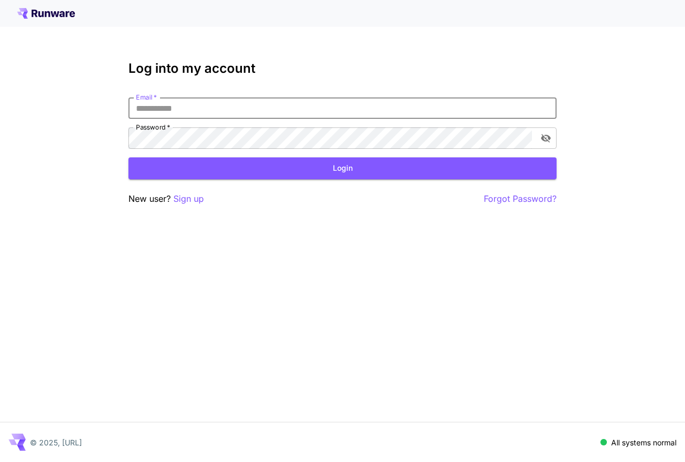
click at [337, 116] on input "Email   *" at bounding box center [342, 107] width 428 height 21
type input "**********"
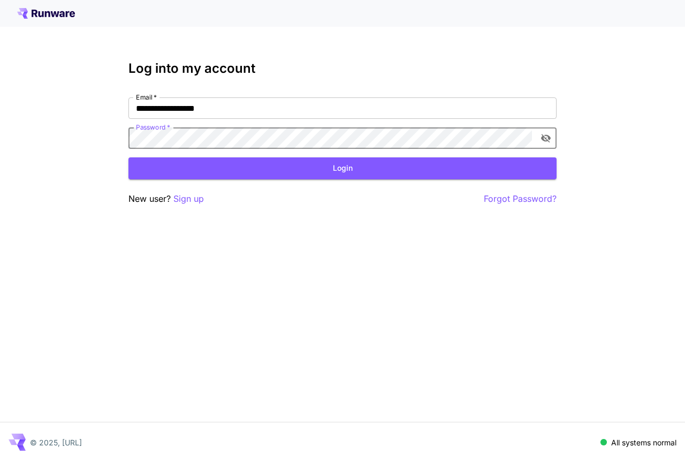
click button "Login" at bounding box center [342, 168] width 428 height 22
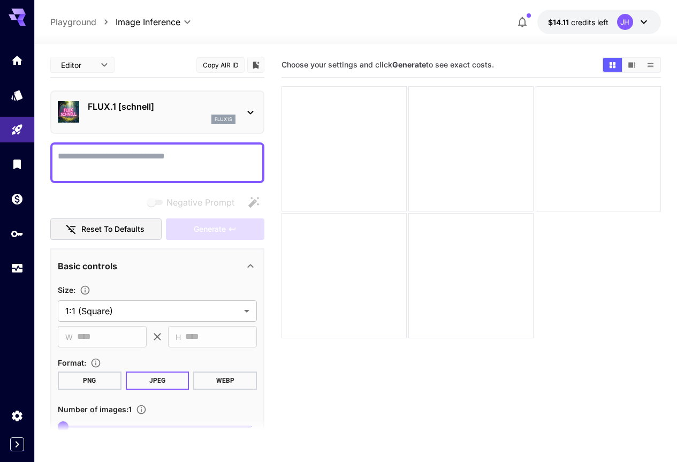
click at [329, 339] on section "Choose your settings and click Generate to see exact costs." at bounding box center [470, 283] width 379 height 462
click at [6, 107] on link at bounding box center [17, 95] width 34 height 26
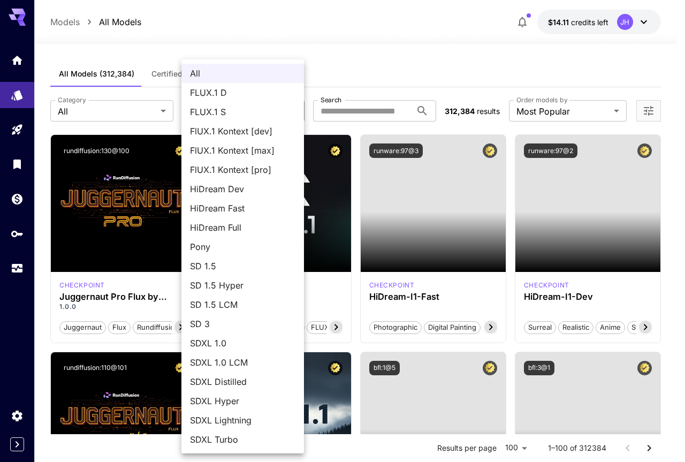
click at [238, 86] on li "FLUX.1 D" at bounding box center [242, 92] width 123 height 19
type input "******"
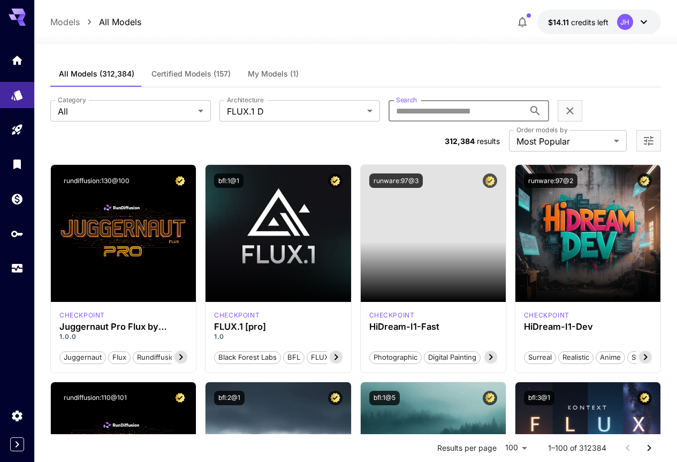
click at [389, 106] on input "Search" at bounding box center [457, 110] width 136 height 21
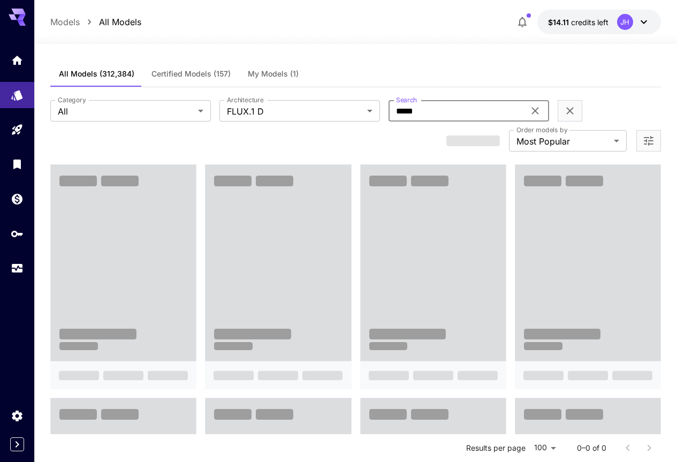
type input "*****"
click at [335, 74] on div "All Models (312,384) Certified Models (157) My Models (1)" at bounding box center [355, 74] width 611 height 26
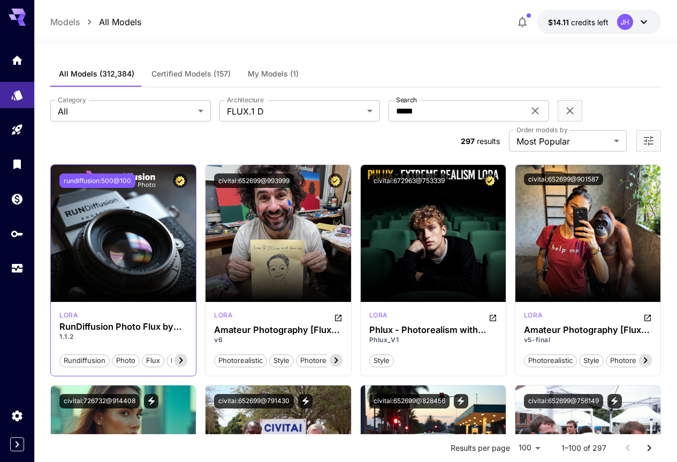
click at [97, 173] on button "rundiffusion:500@100" at bounding box center [97, 180] width 76 height 14
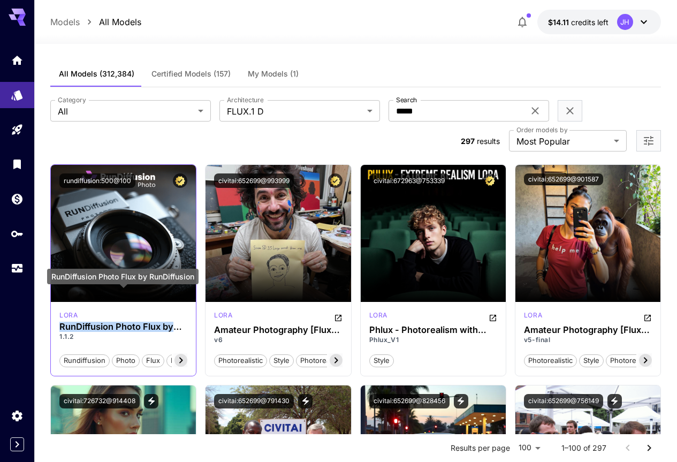
drag, startPoint x: 56, startPoint y: 297, endPoint x: 174, endPoint y: 298, distance: 118.3
click at [174, 302] on div "[PERSON_NAME] RunDiffusion Photo Flux by RunDiffusion 1.1.2 rundiffusion photo …" at bounding box center [123, 339] width 145 height 74
copy h3 "RunDiffusion Photo Flux by"
click at [171, 322] on h3 "RunDiffusion Photo Flux by RunDiffusion" at bounding box center [123, 327] width 128 height 10
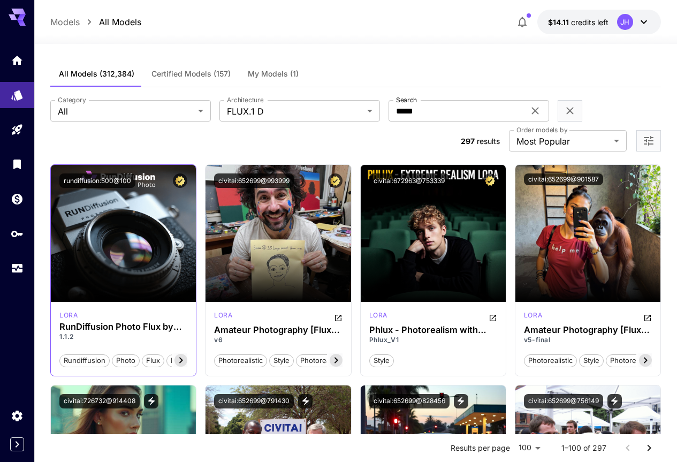
click at [182, 357] on icon at bounding box center [181, 360] width 4 height 6
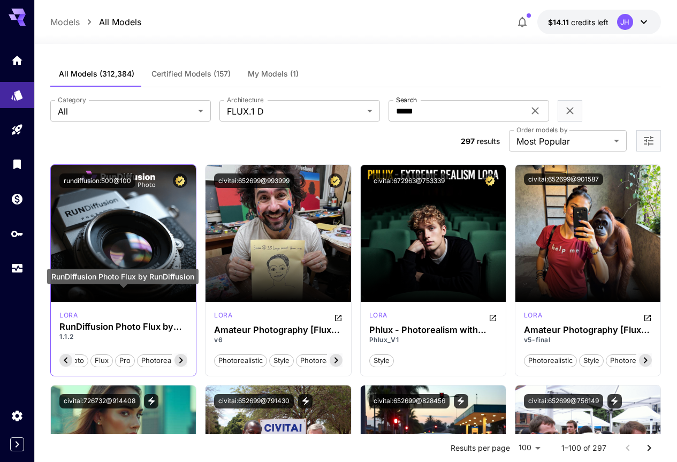
click at [173, 322] on h3 "RunDiffusion Photo Flux by RunDiffusion" at bounding box center [123, 327] width 128 height 10
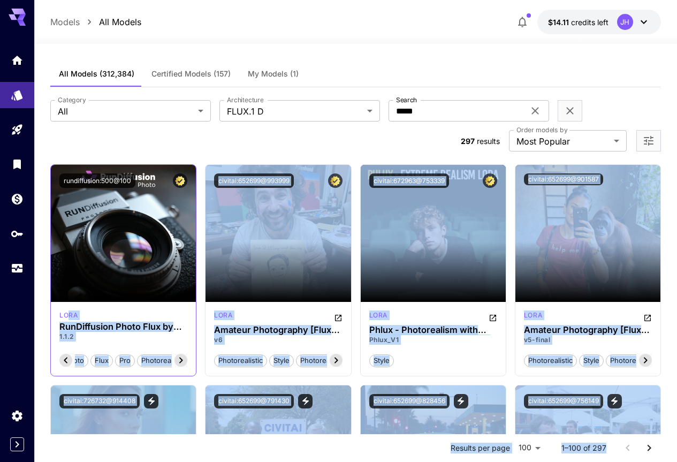
drag, startPoint x: 195, startPoint y: 275, endPoint x: 69, endPoint y: 281, distance: 126.5
click at [91, 302] on div "[PERSON_NAME] RunDiffusion Photo Flux by RunDiffusion 1.1.2 rundiffusion photo …" at bounding box center [123, 339] width 145 height 74
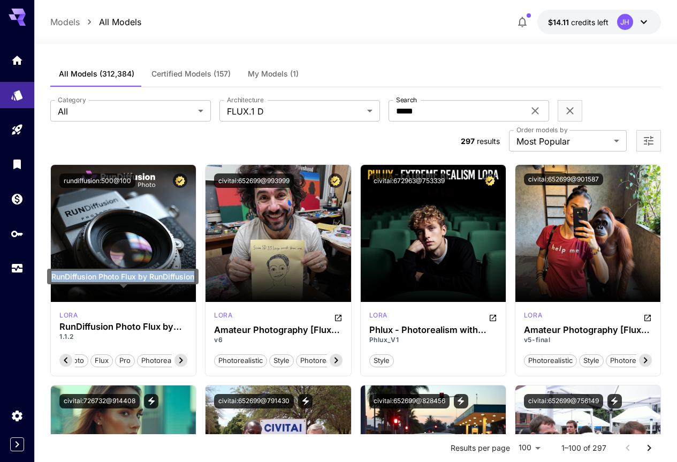
drag, startPoint x: 52, startPoint y: 277, endPoint x: 199, endPoint y: 279, distance: 146.1
click at [199, 279] on div "RunDiffusion Photo Flux by RunDiffusion" at bounding box center [122, 277] width 151 height 16
copy div "RunDiffusion Photo Flux by RunDiffusion"
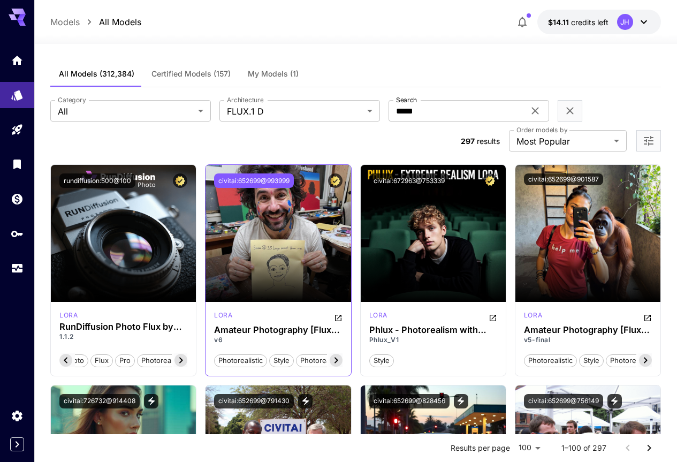
click at [267, 173] on button "civitai:652699@993999" at bounding box center [254, 180] width 80 height 14
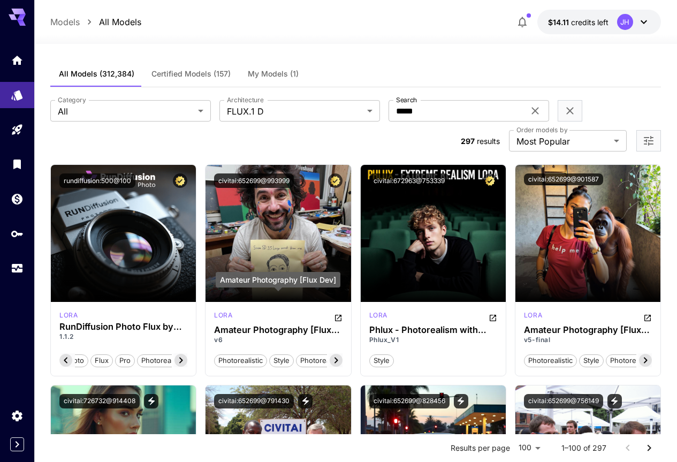
click at [337, 289] on div "Amateur Photography [Flux Dev]" at bounding box center [278, 283] width 125 height 23
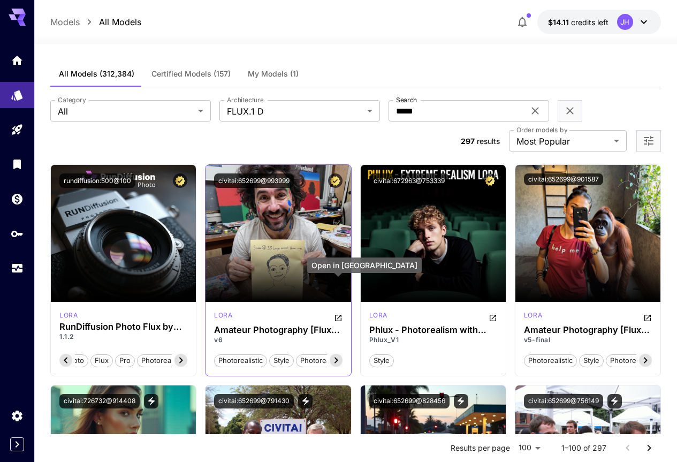
click at [339, 314] on icon "Open in CivitAI" at bounding box center [338, 318] width 9 height 9
click at [338, 315] on icon "Open in CivitAI" at bounding box center [338, 318] width 6 height 6
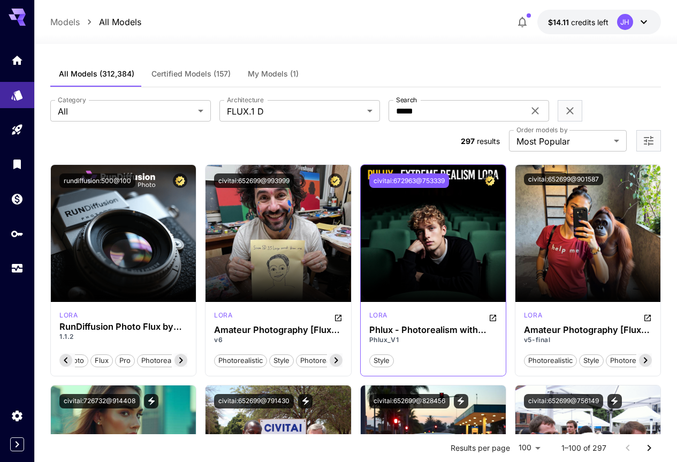
click at [430, 173] on button "civitai:672963@753339" at bounding box center [409, 180] width 80 height 14
click at [494, 315] on icon "Open in CivitAI" at bounding box center [493, 318] width 6 height 6
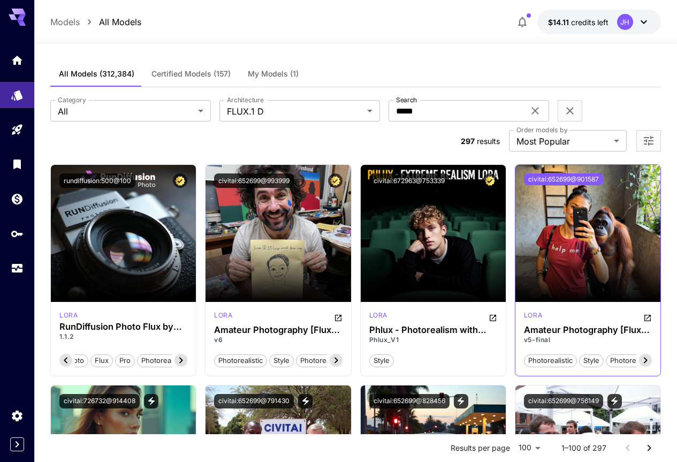
click at [573, 173] on button "civitai:652699@901587" at bounding box center [563, 179] width 79 height 12
click at [645, 315] on icon "Open in CivitAI" at bounding box center [647, 318] width 6 height 6
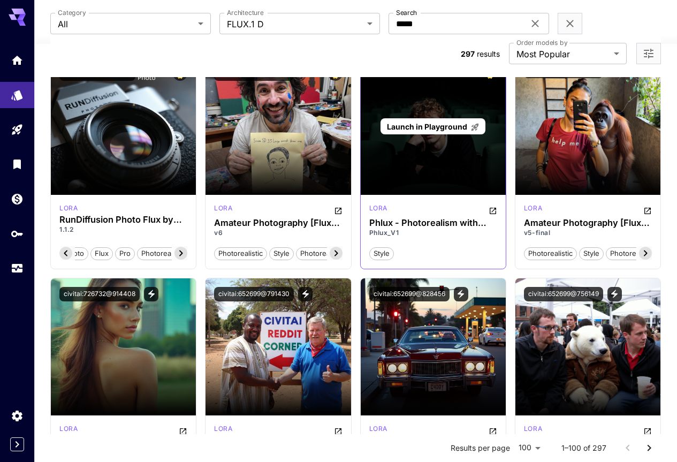
scroll to position [161, 0]
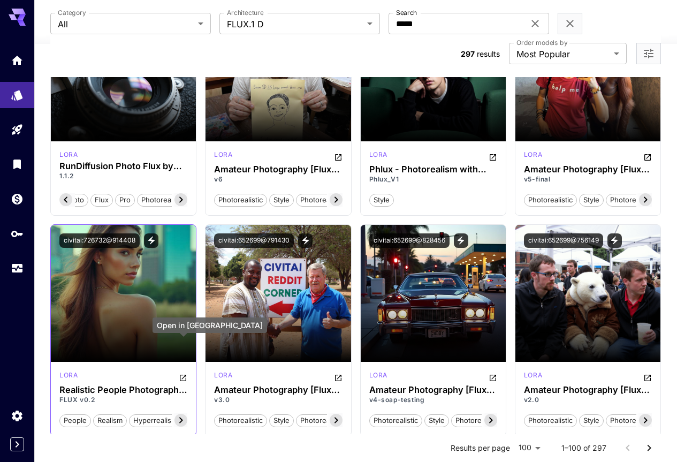
click at [182, 374] on icon "Open in CivitAI" at bounding box center [183, 378] width 9 height 9
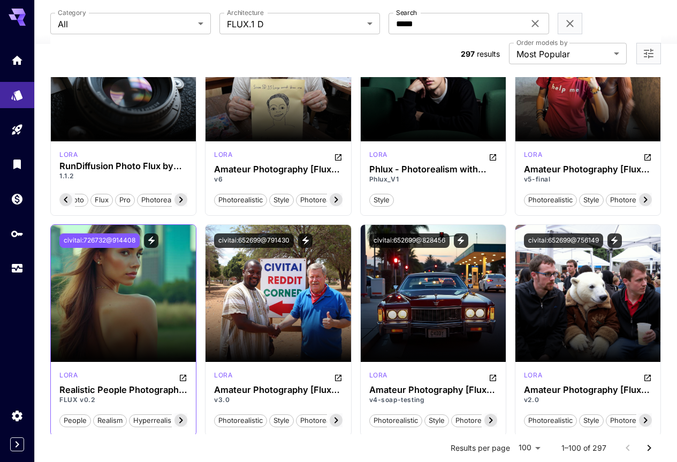
click at [121, 233] on button "civitai:726732@914408" at bounding box center [99, 240] width 80 height 14
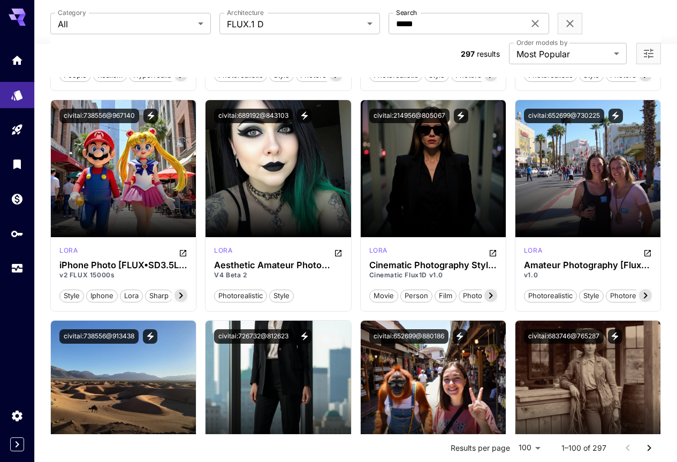
scroll to position [428, 0]
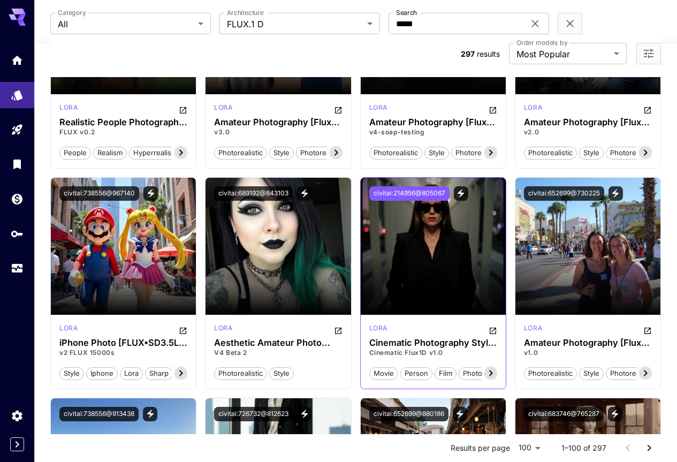
click at [388, 186] on button "civitai:214956@805067" at bounding box center [409, 193] width 80 height 14
click at [495, 328] on icon "Open in CivitAI" at bounding box center [493, 331] width 6 height 6
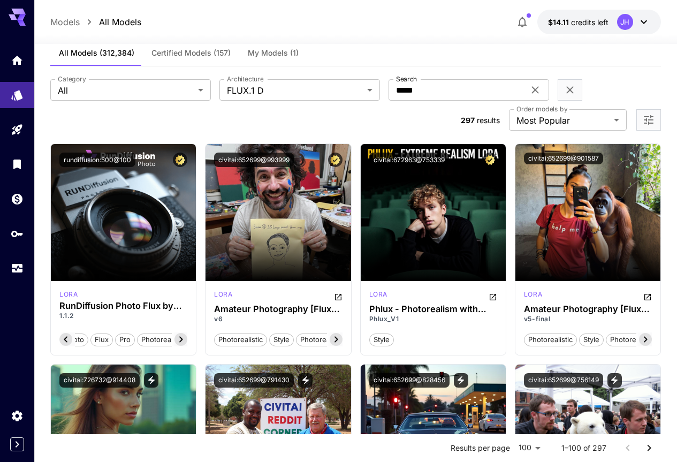
scroll to position [0, 0]
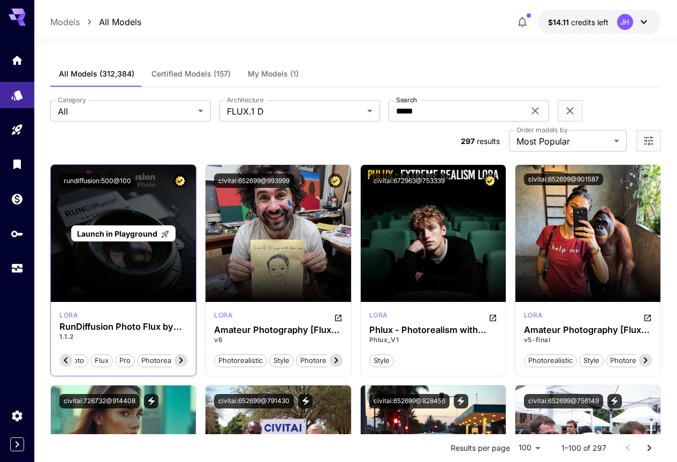
click at [131, 229] on span "Launch in Playground" at bounding box center [117, 233] width 80 height 9
